Goal: Task Accomplishment & Management: Use online tool/utility

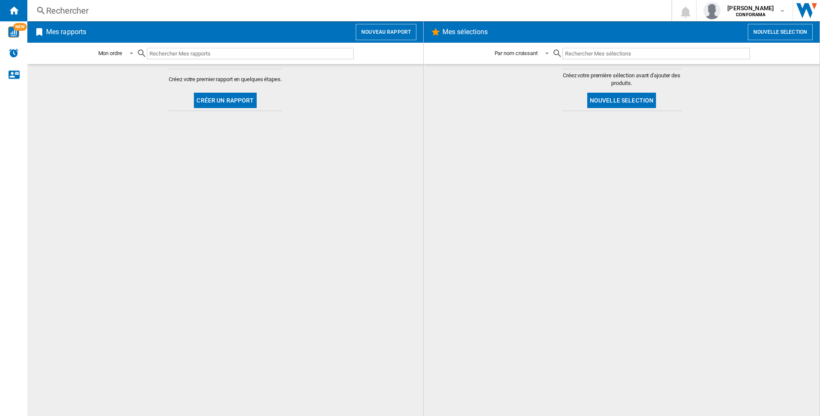
click at [405, 40] on button "Nouveau rapport" at bounding box center [386, 32] width 61 height 16
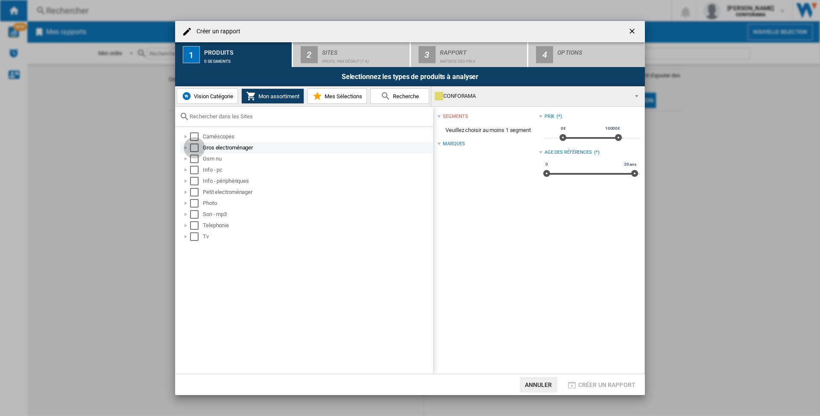
click at [191, 146] on div "Select" at bounding box center [194, 148] width 9 height 9
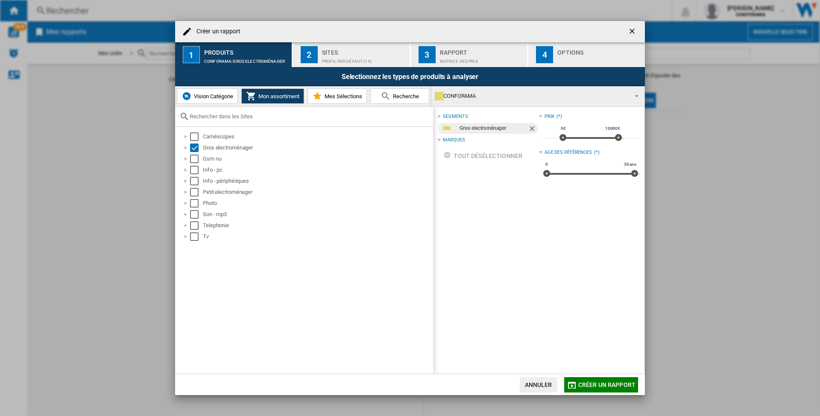
click at [436, 141] on div "segments Gros electroménager Marques tout désélectionner Prix (*) * 0€ 10000€ 0…" at bounding box center [539, 240] width 212 height 267
click at [441, 139] on div at bounding box center [439, 139] width 3 height 3
click at [185, 146] on div at bounding box center [186, 148] width 9 height 9
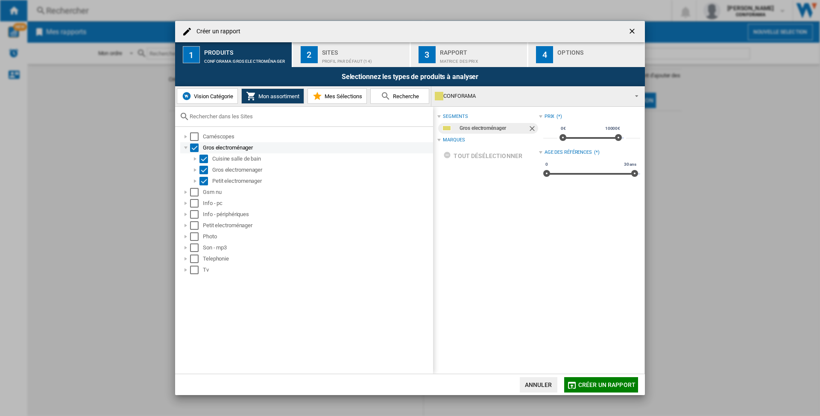
click at [194, 150] on div "Select" at bounding box center [194, 148] width 9 height 9
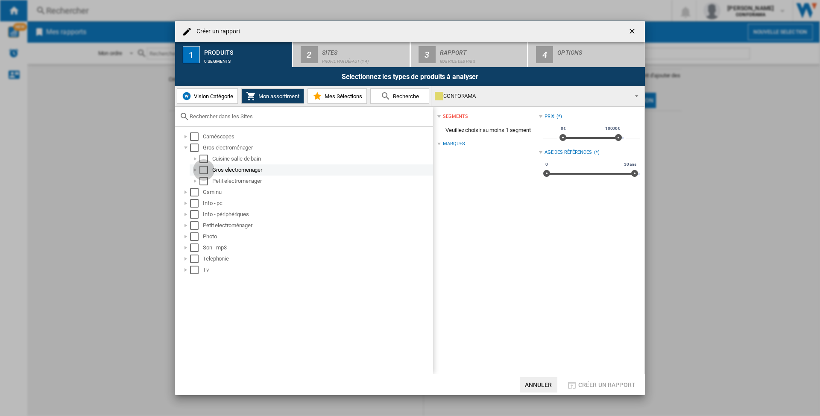
click at [202, 168] on div "Select" at bounding box center [204, 170] width 9 height 9
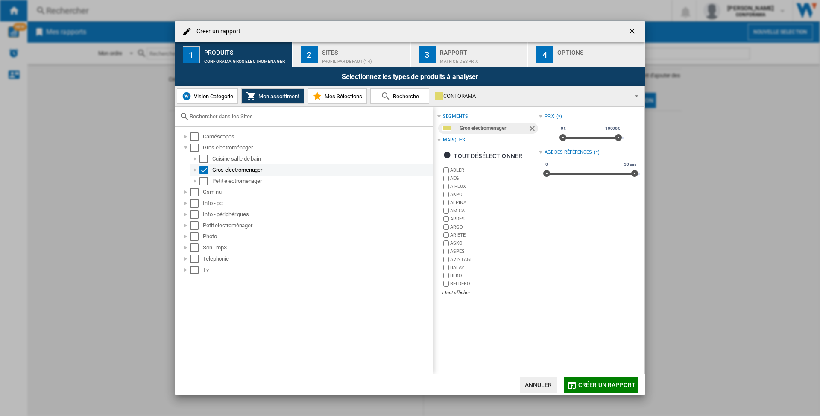
click at [203, 169] on div "Select" at bounding box center [204, 170] width 9 height 9
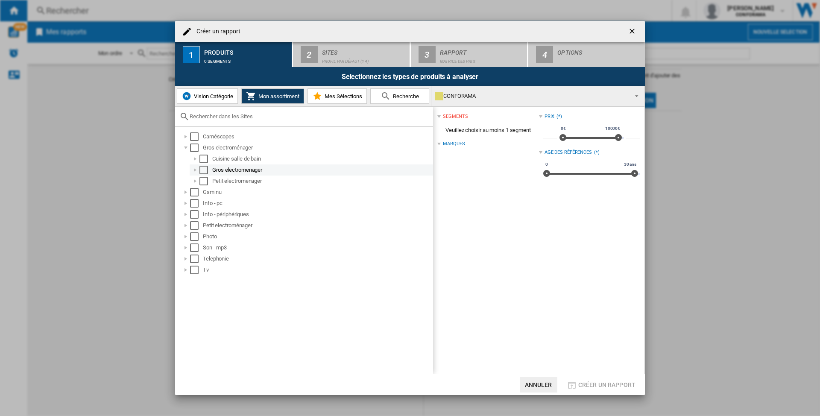
click at [197, 169] on div at bounding box center [195, 170] width 9 height 9
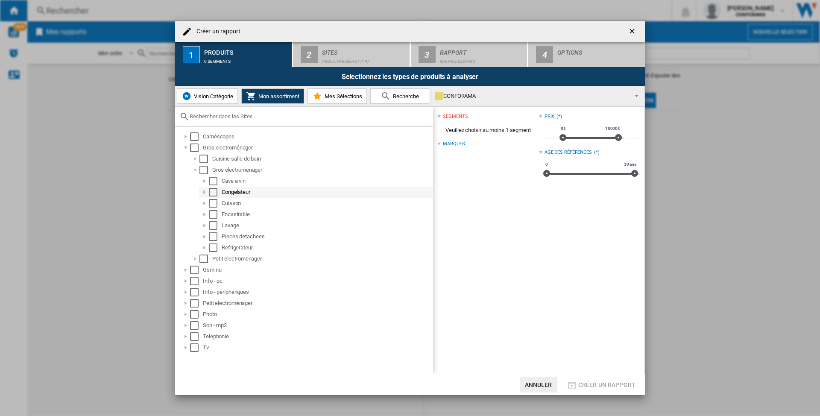
click at [209, 193] on div "Select" at bounding box center [213, 192] width 9 height 9
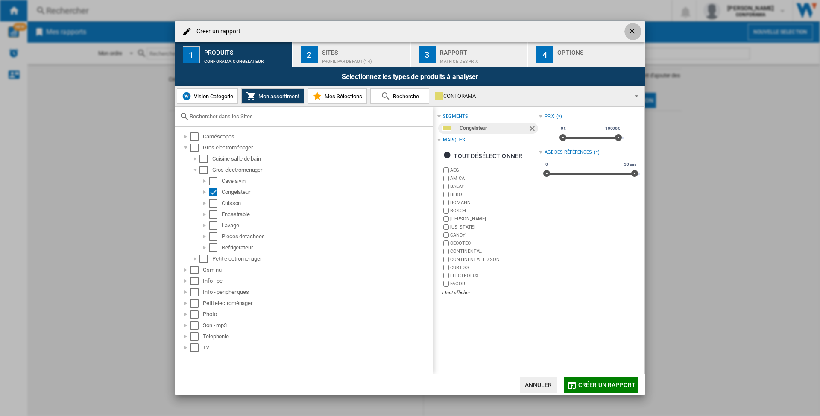
click at [615, 35] on ng-md-icon "getI18NText('BUTTONS.CLOSE_DIALOG')" at bounding box center [633, 32] width 10 height 10
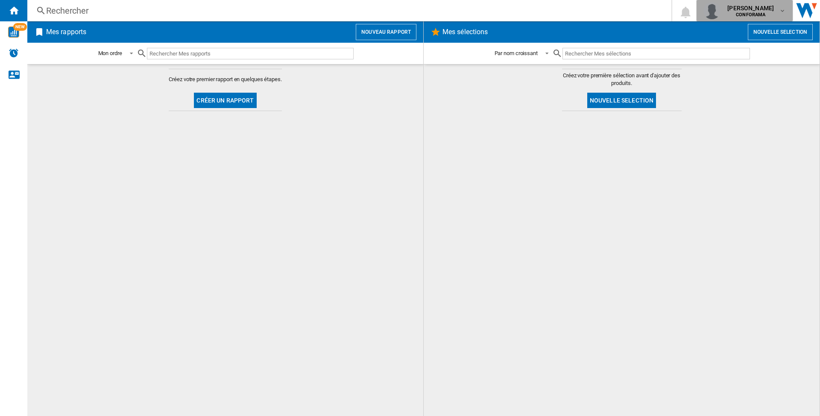
click at [615, 14] on b "CONFORAMA" at bounding box center [750, 15] width 29 height 6
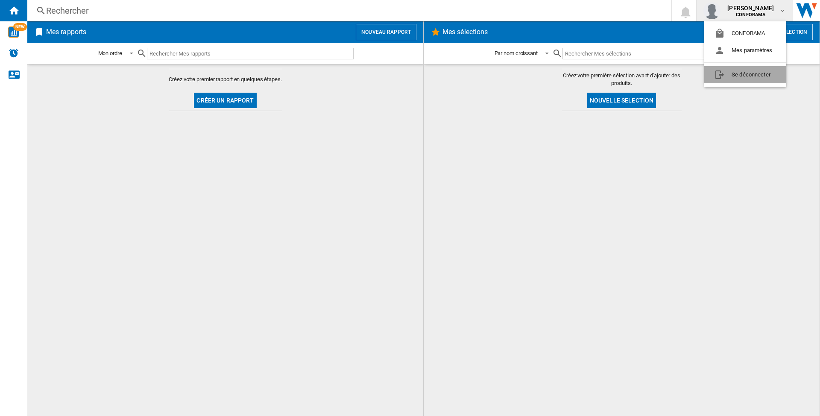
click at [615, 71] on button "Se déconnecter" at bounding box center [746, 74] width 82 height 17
